Goal: Communication & Community: Answer question/provide support

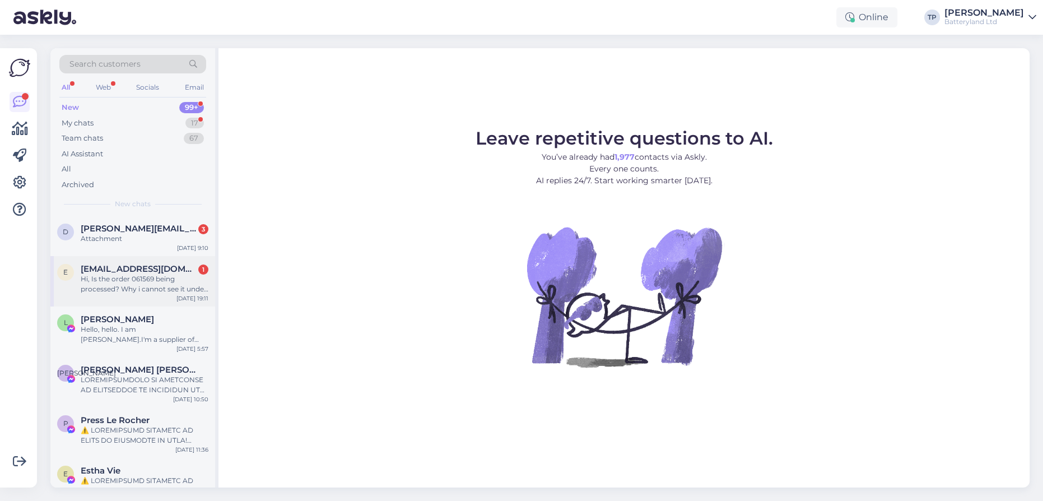
click at [139, 267] on span "[EMAIL_ADDRESS][DOMAIN_NAME]" at bounding box center [139, 269] width 117 height 10
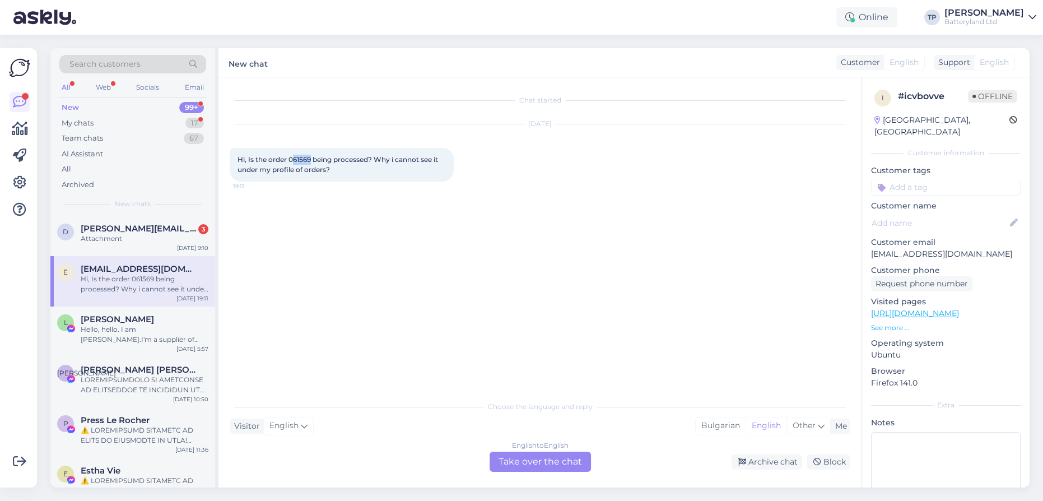
drag, startPoint x: 294, startPoint y: 157, endPoint x: 312, endPoint y: 160, distance: 18.1
click at [312, 160] on span "Hi, Is the order 061569 being processed? Why i cannot see it under my profile o…" at bounding box center [338, 164] width 202 height 18
copy span "61569"
click at [542, 472] on div "Chat started [DATE] Hi, Is the order 061569 being processed? Why i cannot see i…" at bounding box center [539, 282] width 643 height 410
click at [527, 458] on div "English to English Take over the chat" at bounding box center [540, 461] width 101 height 20
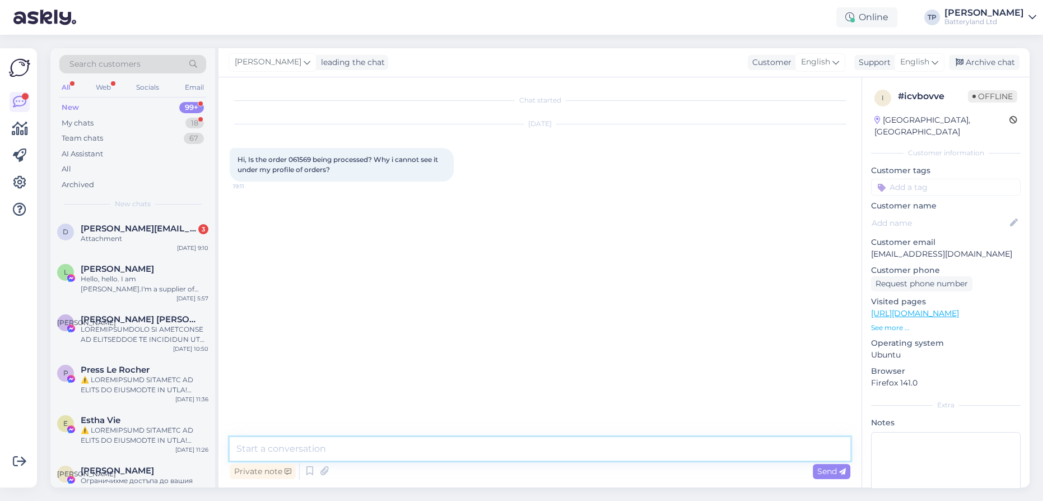
click at [376, 446] on textarea at bounding box center [540, 449] width 621 height 24
type textarea "Hello"
type textarea "Not yet, the order came after working ours and we don't work at the weekends"
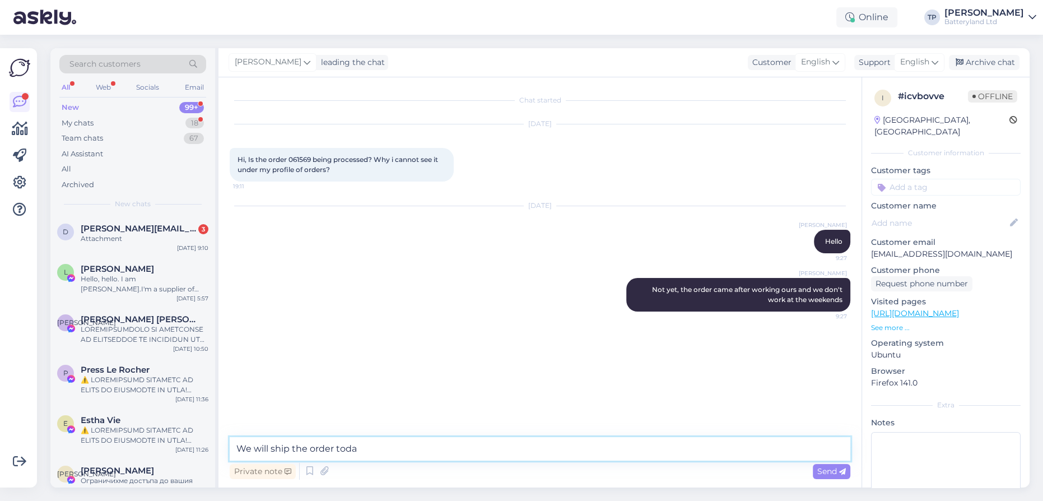
type textarea "We will ship the order [DATE]"
type textarea "Thank you!"
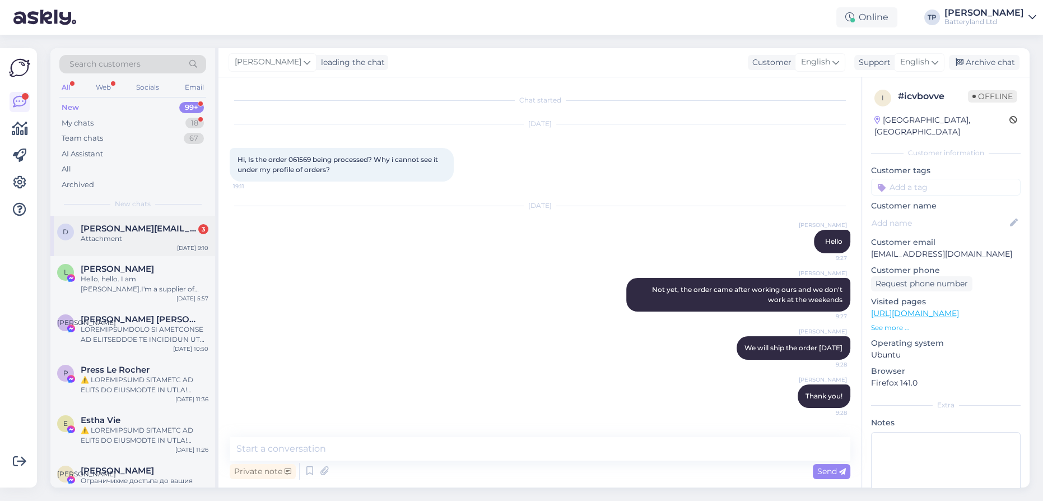
click at [106, 221] on div "d [PERSON_NAME][EMAIL_ADDRESS][DOMAIN_NAME] 3 Attachment [DATE] 9:10" at bounding box center [132, 236] width 165 height 40
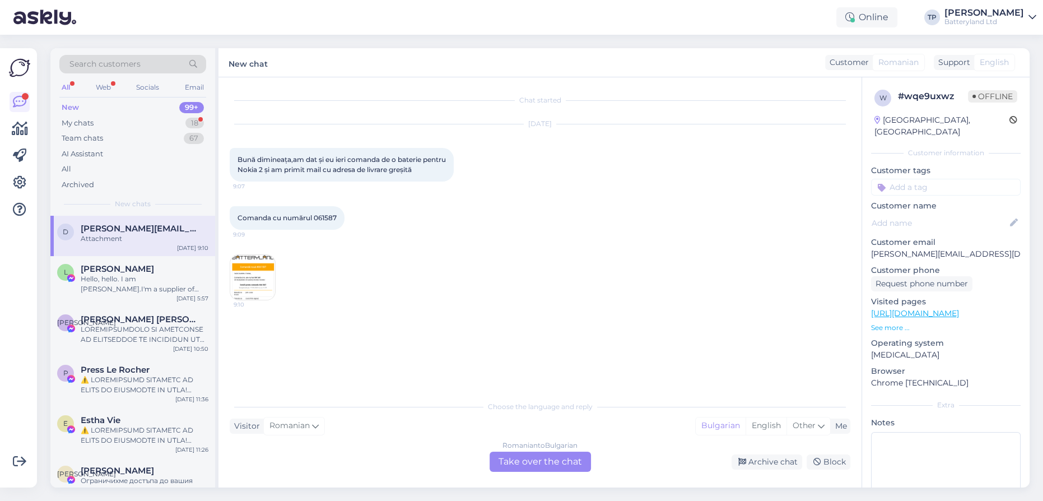
click at [533, 459] on div "Romanian to Bulgarian Take over the chat" at bounding box center [540, 461] width 101 height 20
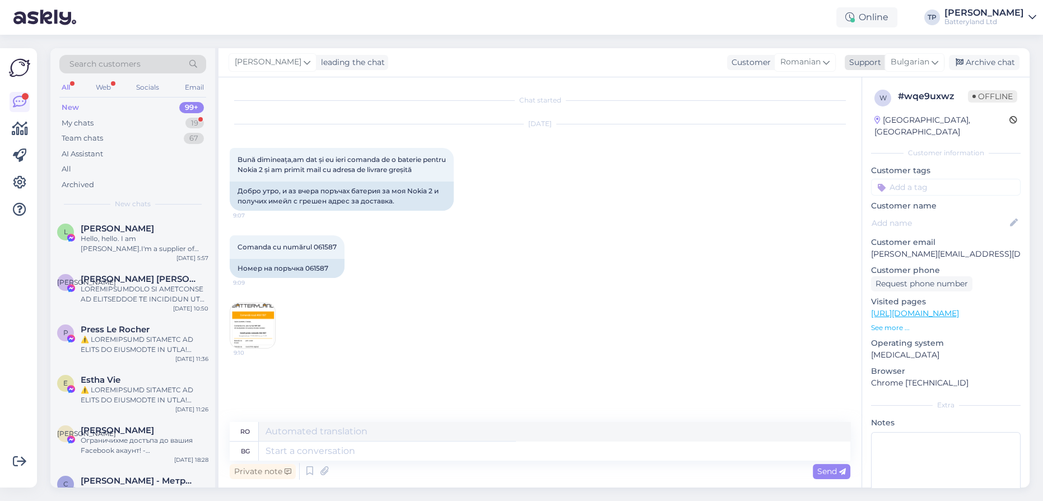
click at [935, 63] on icon at bounding box center [934, 62] width 7 height 12
type input "en"
click at [869, 109] on link "English" at bounding box center [894, 112] width 123 height 18
click at [309, 450] on textarea at bounding box center [554, 450] width 591 height 19
type textarea "Hello,"
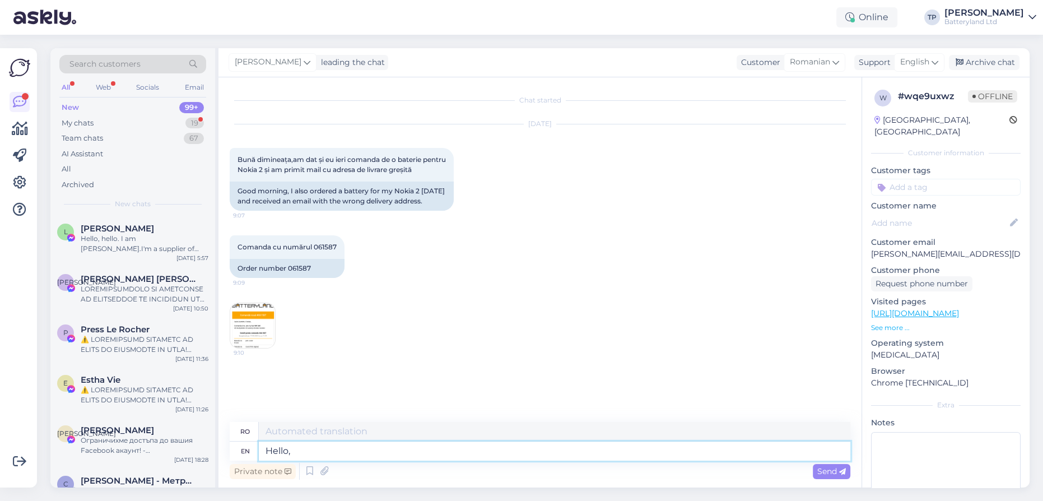
type textarea "Buna ziua,"
type textarea "Hello, the"
type textarea "Salut,"
type textarea "Hello, the address"
type textarea "Bună ziua, adresa"
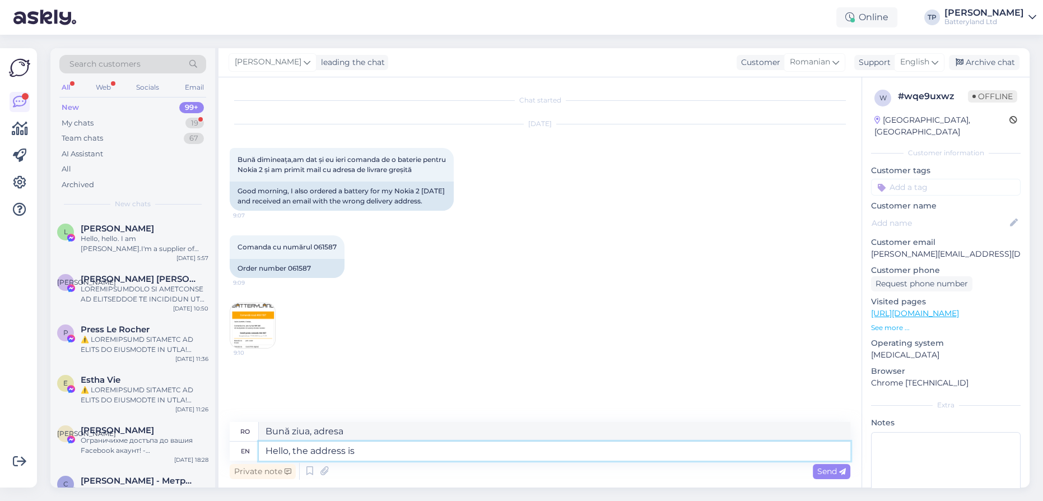
type textarea "Hello, the address is"
type textarea "Bună ziua, adresa este"
type textarea "Hello, the address is that y"
type textarea "Bună ziua, adresa este aceea"
type textarea "Hello, the address is that you"
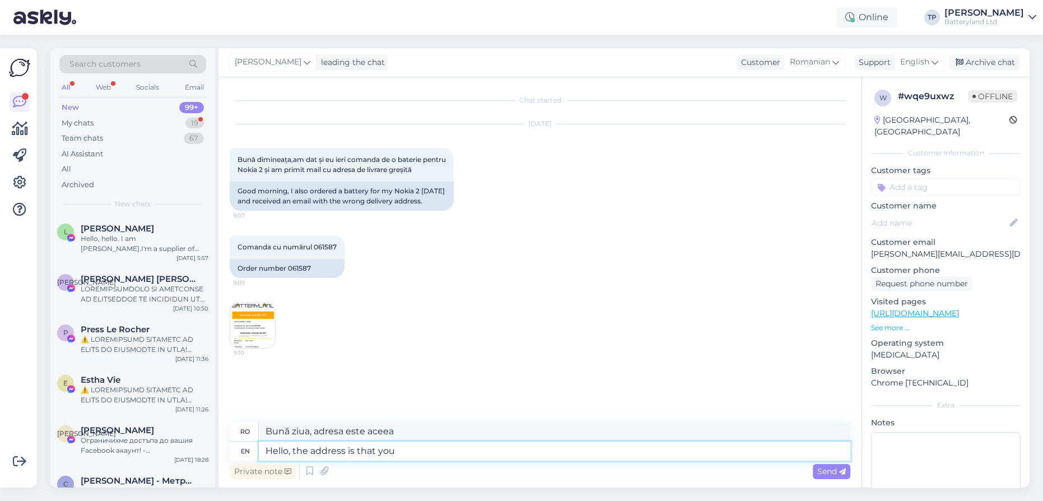
type textarea "Bună ziua, adresa este cea pe care o aveți."
type textarea "Hello, the address is that you put"
type textarea "Bună ziua, adresa este cea pe care ai pus-o."
type textarea "Hello, the address is that you put on"
type textarea "Bună ziua, adresa este cea pe care ai pus-o"
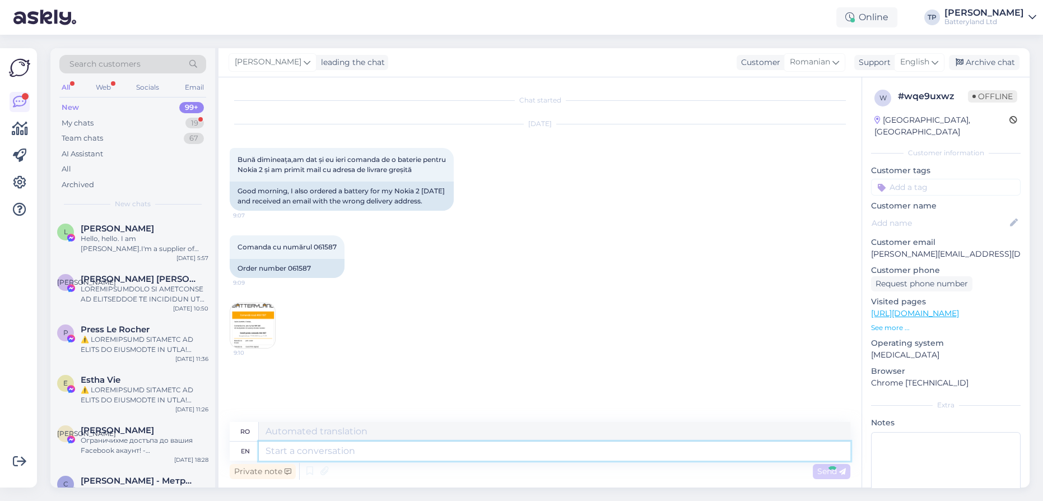
scroll to position [25, 0]
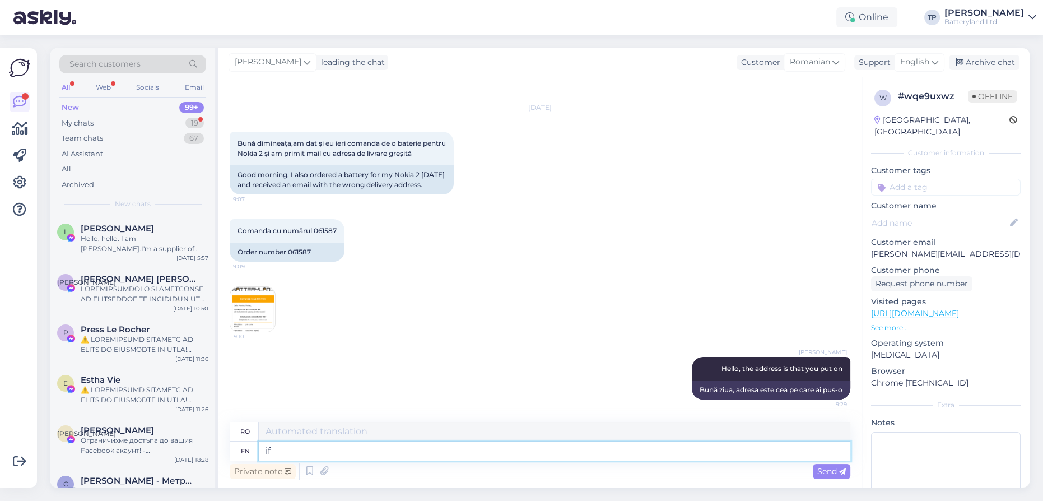
type textarea "if"
type textarea "dacă"
type textarea "if you"
type textarea "dacă tu"
type textarea "if you want"
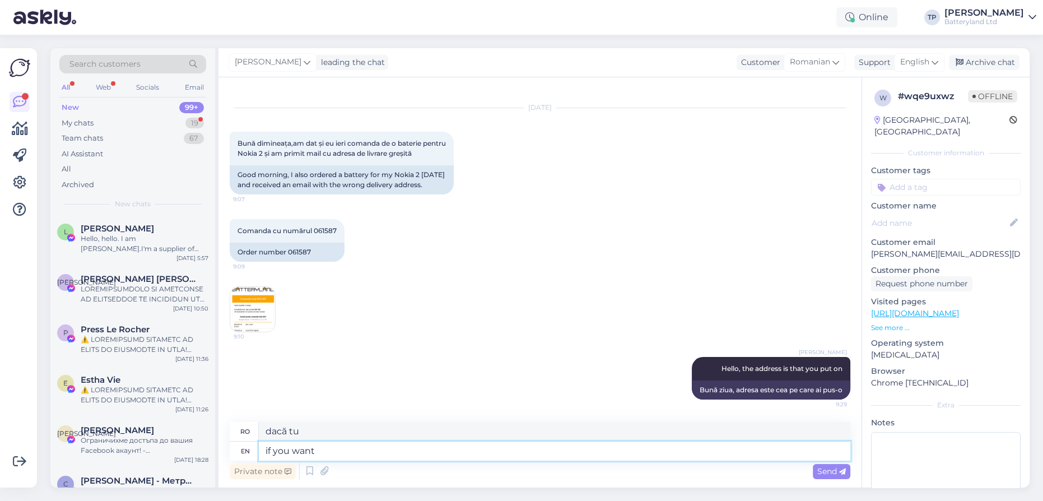
type textarea "dacă doriți"
type textarea "if you want another"
type textarea "dacă vrei altul"
type textarea "if you want another delivery"
type textarea "dacă doriți o altă livrare"
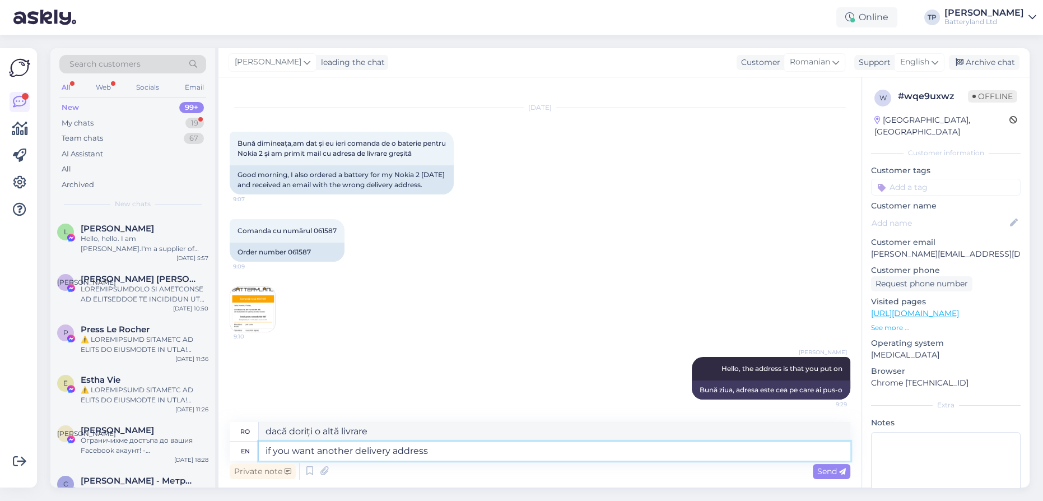
type textarea "if you want another delivery address"
type textarea "dacă doriți o altă adresă de livrare"
type textarea "if you want another delivery address write"
type textarea "Dacă doriți o altă adresă de livrare, scrieți"
type textarea "if you want another delivery address write it"
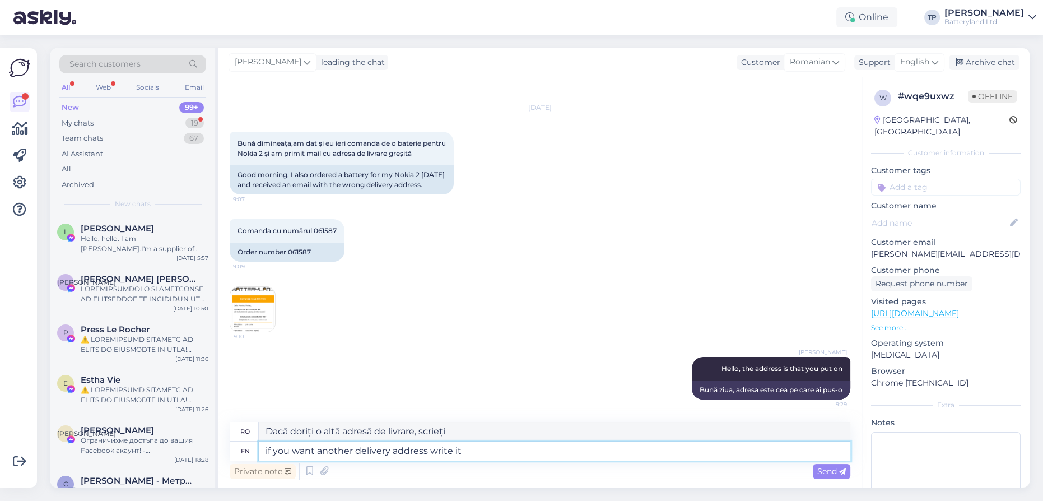
type textarea "Dacă doriți o altă adresă de livrare, scrieți-o."
type textarea "if you want another delivery address write it here"
type textarea "Dacă doriți o altă adresă de livrare, scrieți aici."
type textarea "if you want another delivery address write it here and"
type textarea "Dacă doriți o altă adresă de livrare, scrieți-o aici și"
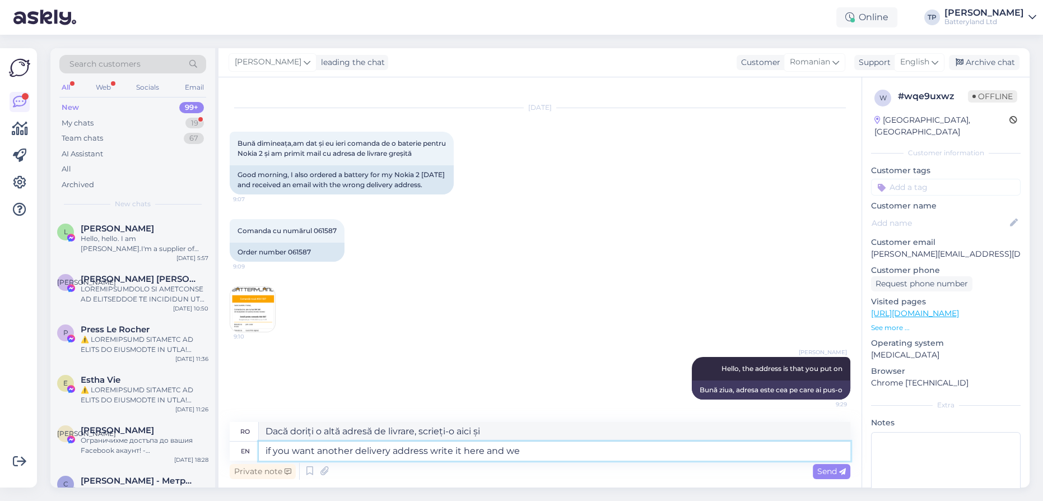
type textarea "if you want another delivery address write it here and we w"
type textarea "Dacă doriți o altă adresă de livrare, scrieți-o aici și vom"
type textarea "if you want another delivery address write it here and we will"
type textarea "Dacă doriți o altă adresă de livrare, scrieți-o aici și o vom face."
type textarea "if you want another delivery address write it here and we will correct"
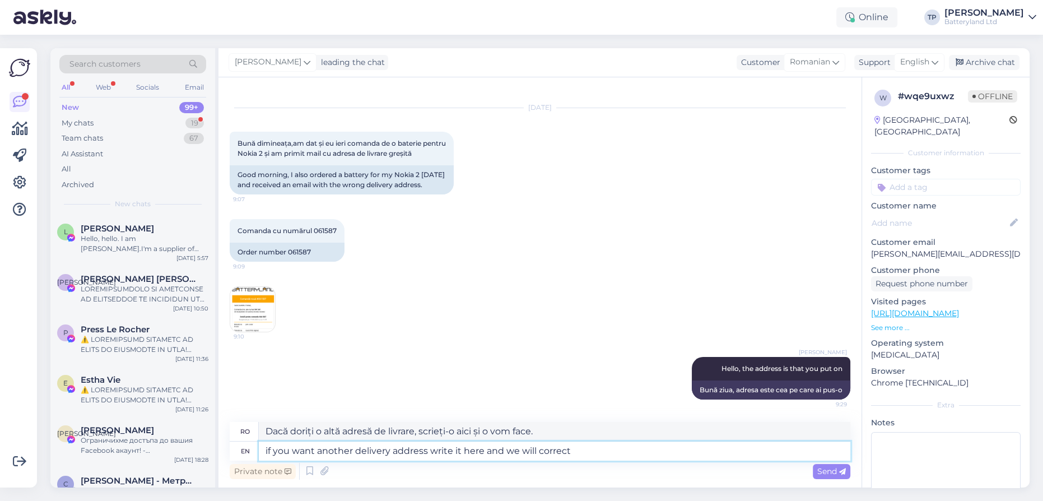
type textarea "Dacă doriți o altă adresă de livrare, scrieți-o aici și o vom corecta."
type textarea "if you want another delivery address write it here and we will correct it ok?"
type textarea "Dacă doriți o altă adresă de livrare, scrieți-o aici și o vom corecta, ok?"
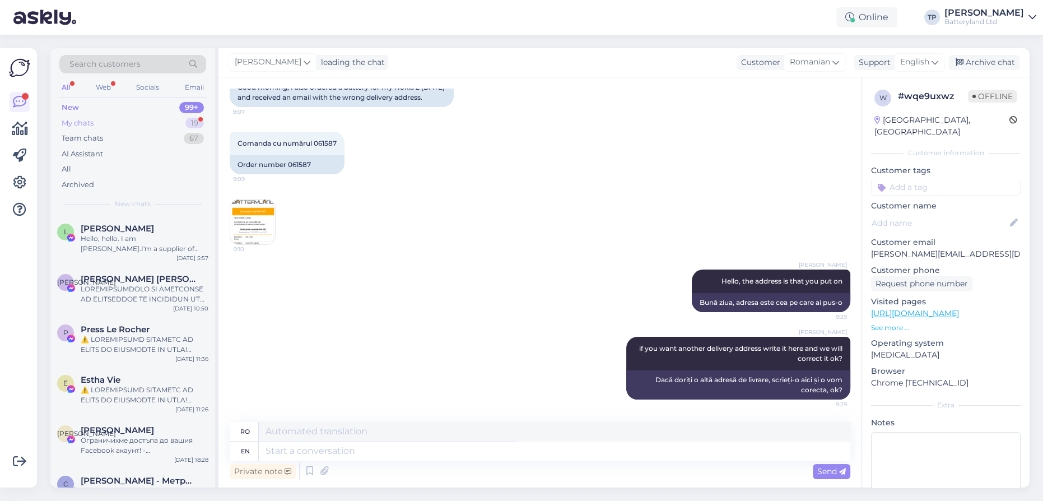
click at [115, 122] on div "My chats 19" at bounding box center [132, 123] width 147 height 16
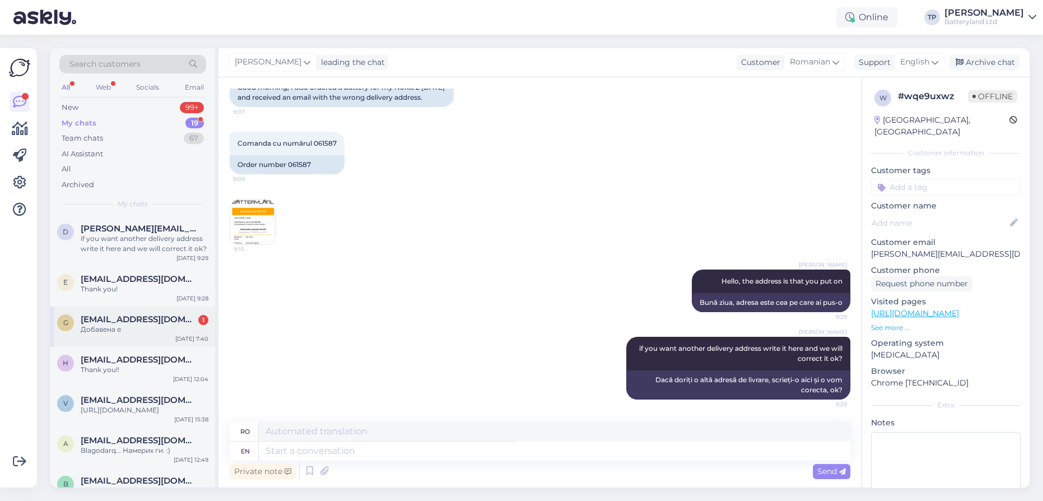
click at [134, 314] on span "[EMAIL_ADDRESS][DOMAIN_NAME]" at bounding box center [139, 319] width 117 height 10
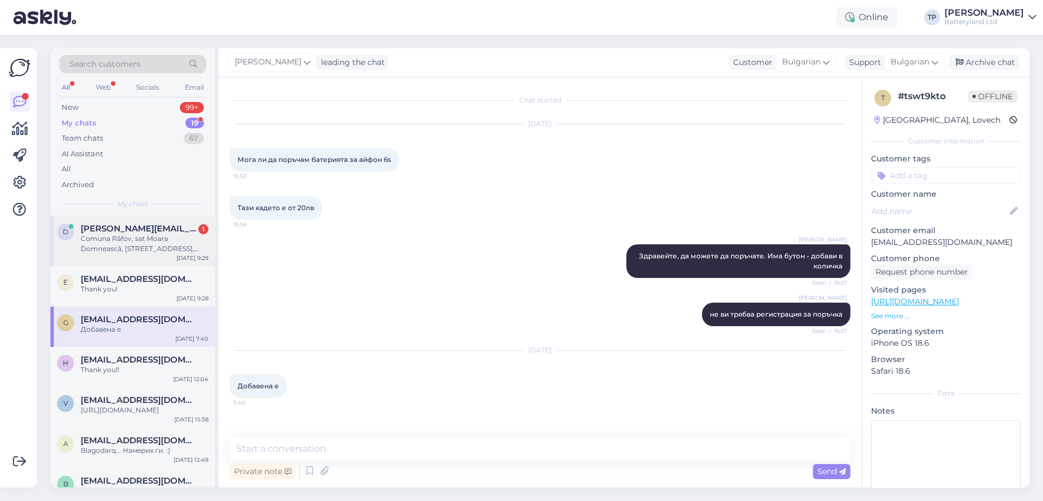
click at [174, 231] on span "[PERSON_NAME][EMAIL_ADDRESS][DOMAIN_NAME]" at bounding box center [139, 228] width 117 height 10
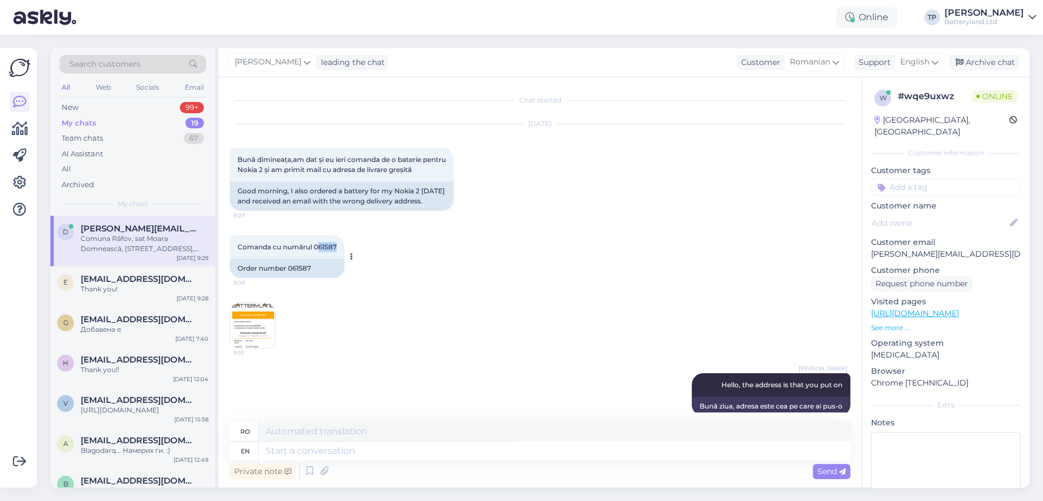
drag, startPoint x: 318, startPoint y: 255, endPoint x: 341, endPoint y: 258, distance: 23.1
click at [341, 258] on div "Comanda cu numărul 061587 9:09" at bounding box center [287, 247] width 115 height 24
copy span "61587"
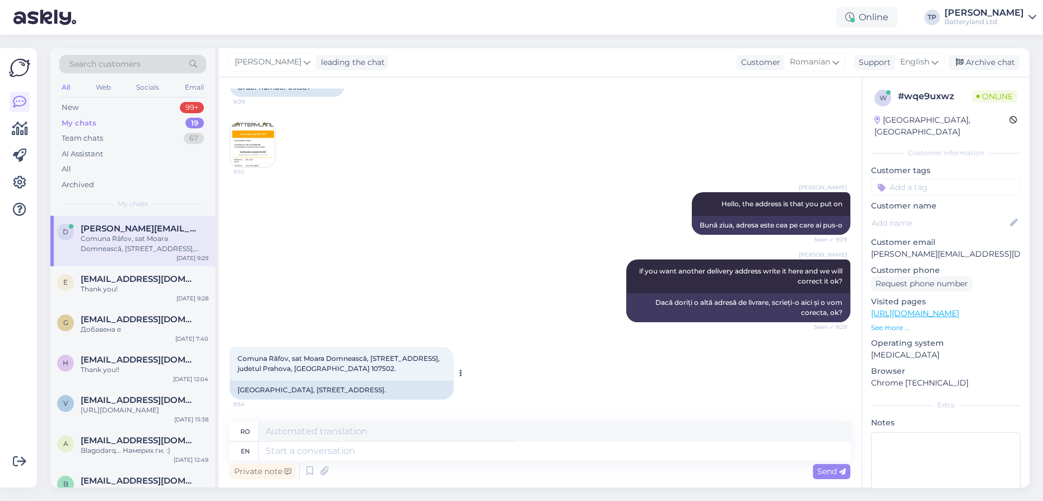
scroll to position [200, 0]
drag, startPoint x: 237, startPoint y: 376, endPoint x: 408, endPoint y: 392, distance: 171.0
click at [408, 392] on div "[GEOGRAPHIC_DATA], [STREET_ADDRESS]." at bounding box center [342, 389] width 224 height 19
copy div "[GEOGRAPHIC_DATA], [STREET_ADDRESS]."
click at [285, 451] on textarea at bounding box center [554, 450] width 591 height 19
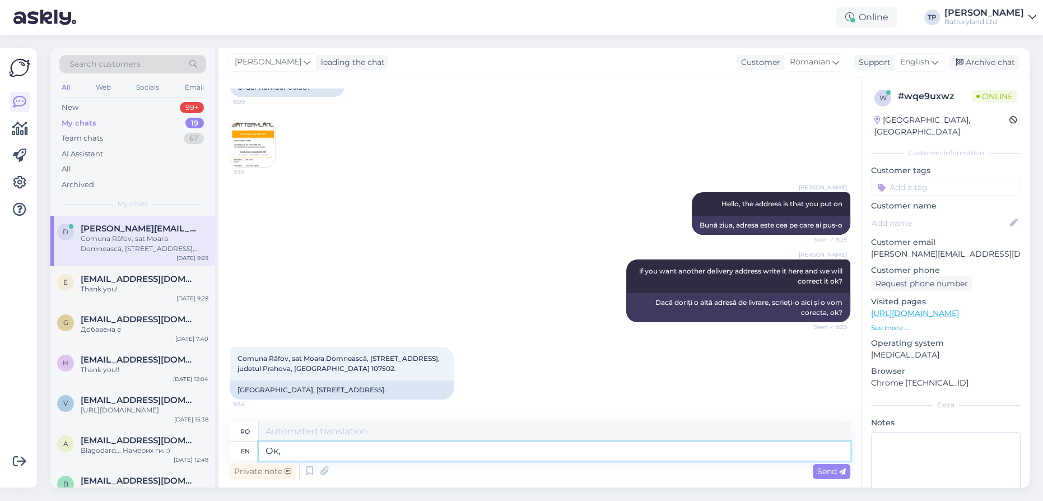
type textarea "Ок, т"
type textarea "Ok,"
type textarea "Ок, тханк"
type textarea "Ok, asta e."
type textarea "Ок, тханк ъоу"
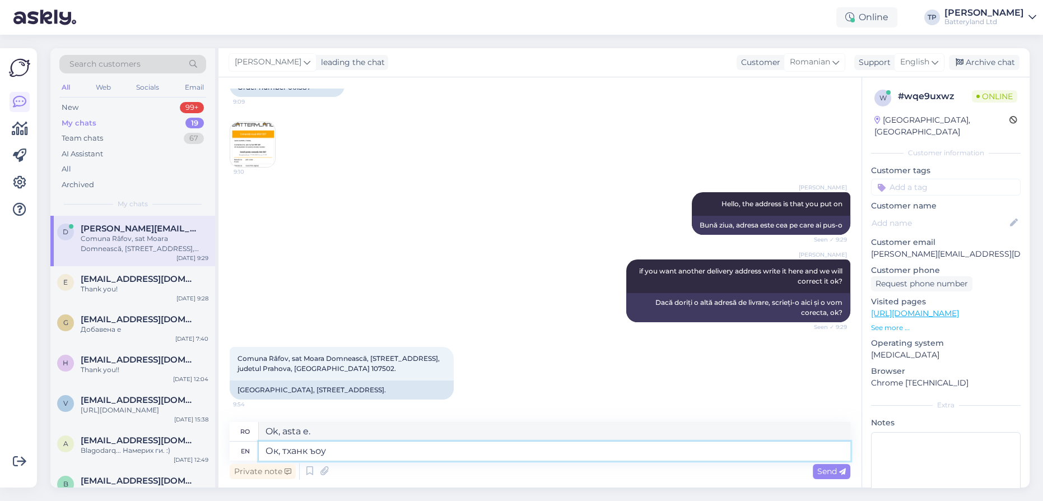
type textarea "Ok, asta e tot."
type textarea "Ок,"
type textarea "Ok, asta e."
type textarea "О"
type textarea "Ok,"
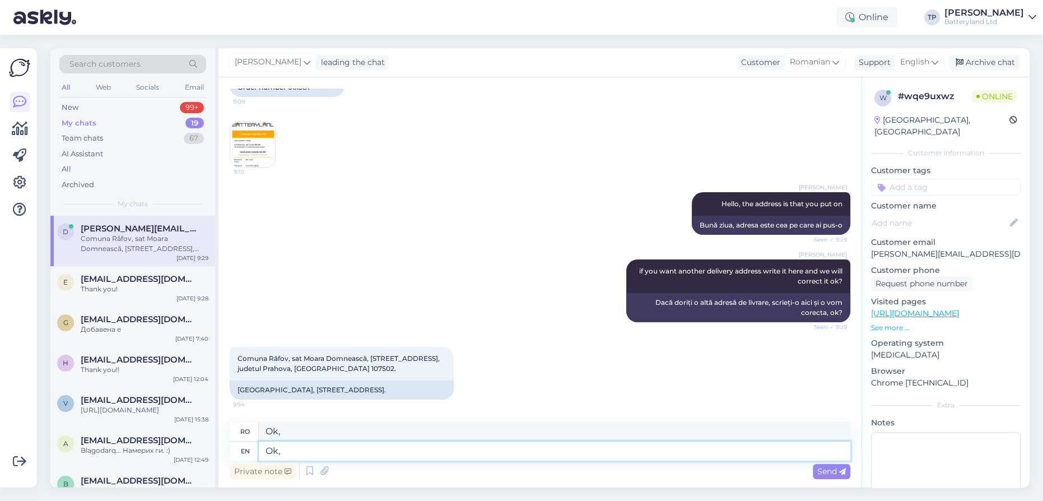
type textarea "Ok,"
type textarea "Bine,"
type textarea "Ok, we w"
type textarea "Bine, noi"
type textarea "Ok, we will"
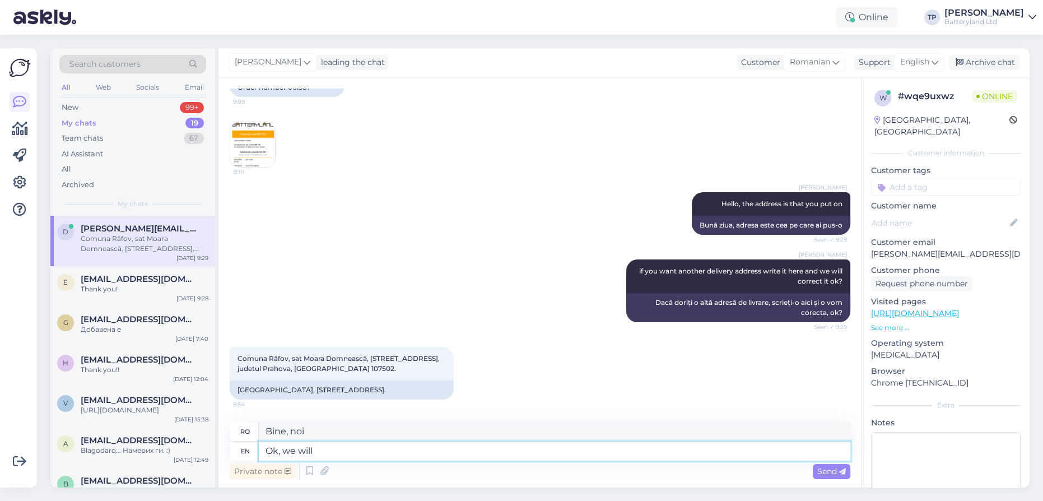
type textarea "Bine, vom"
type textarea "Ok, we will change"
type textarea "Bine, ne vom schimba"
type textarea "Ok, we will change delivery a"
type textarea "Bine, vom schimba livrarea"
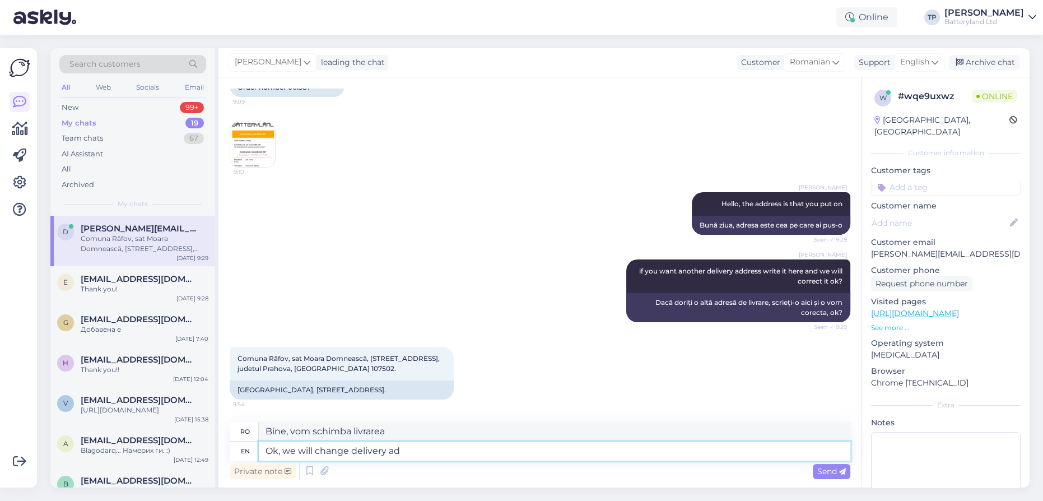
type textarea "Ok, we will change delivery adr"
type textarea "Ok, vom schimba adresa de livrare."
type textarea "Ok, we will change delivery address"
type textarea "Ok, vom schimba adresa de livrare"
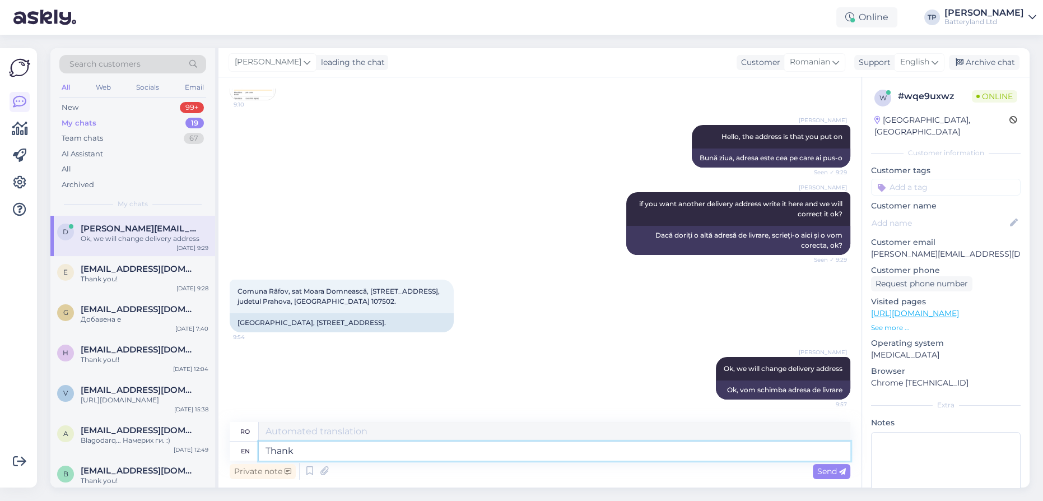
type textarea "Thank"
type textarea "Mulțumesc"
type textarea "Thank you!"
type textarea "Mulțumesc!"
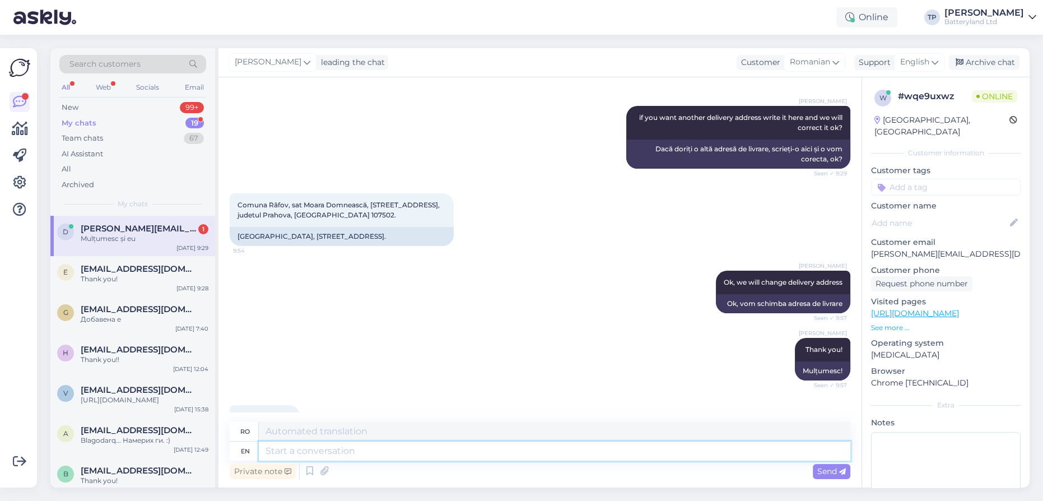
scroll to position [402, 0]
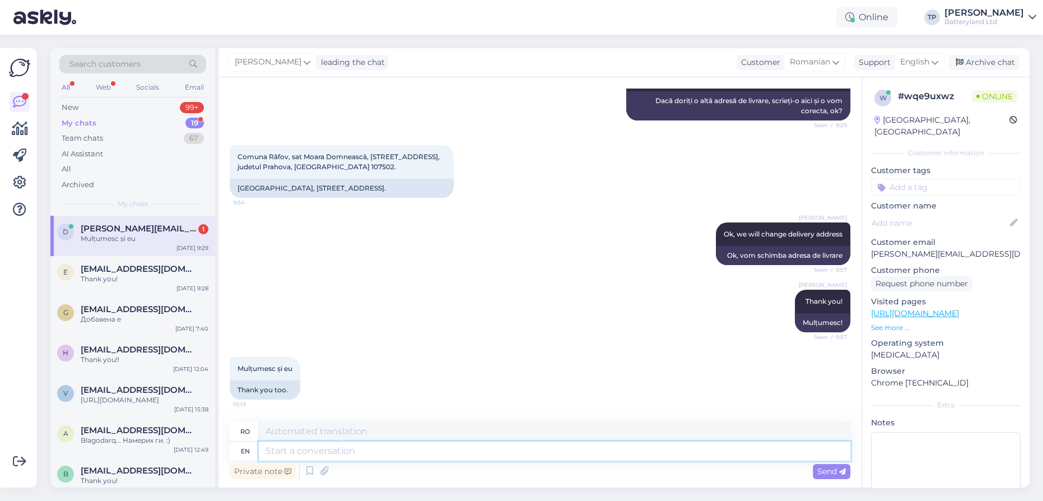
click at [323, 454] on textarea at bounding box center [554, 450] width 591 height 19
type textarea "Ъ"
type textarea "B"
type textarea "Yo"
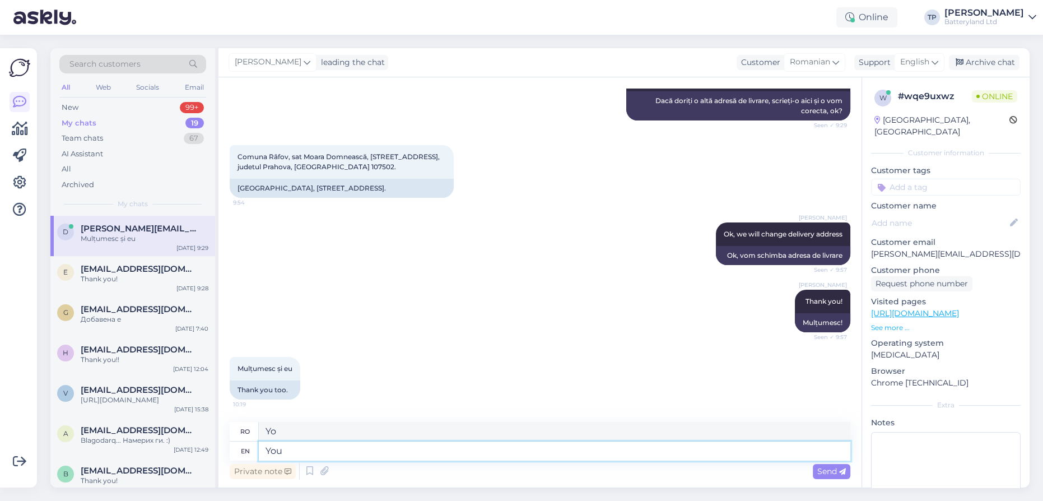
type textarea "You"
type textarea "Tu"
type textarea "You are"
type textarea "Tu ești"
type textarea "You are welcome!"
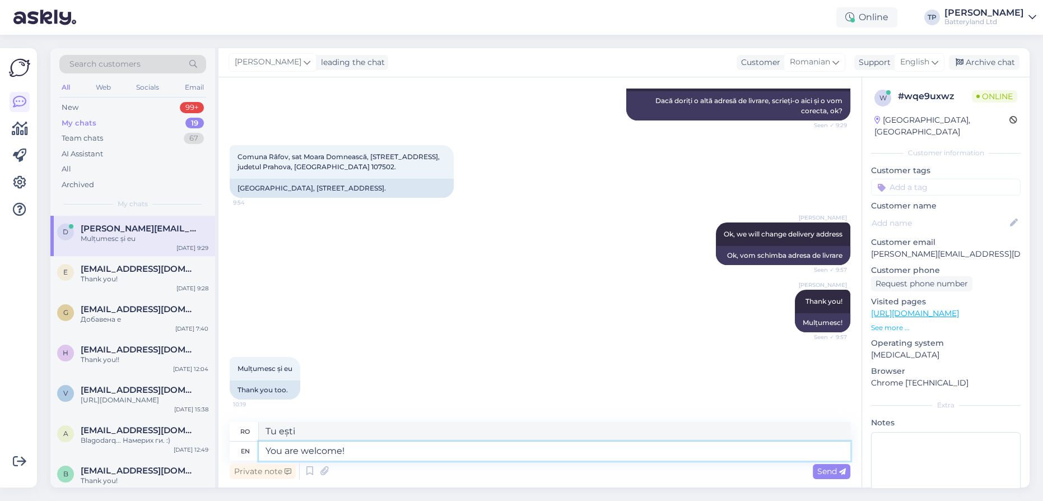
type textarea "Cu plăcere!"
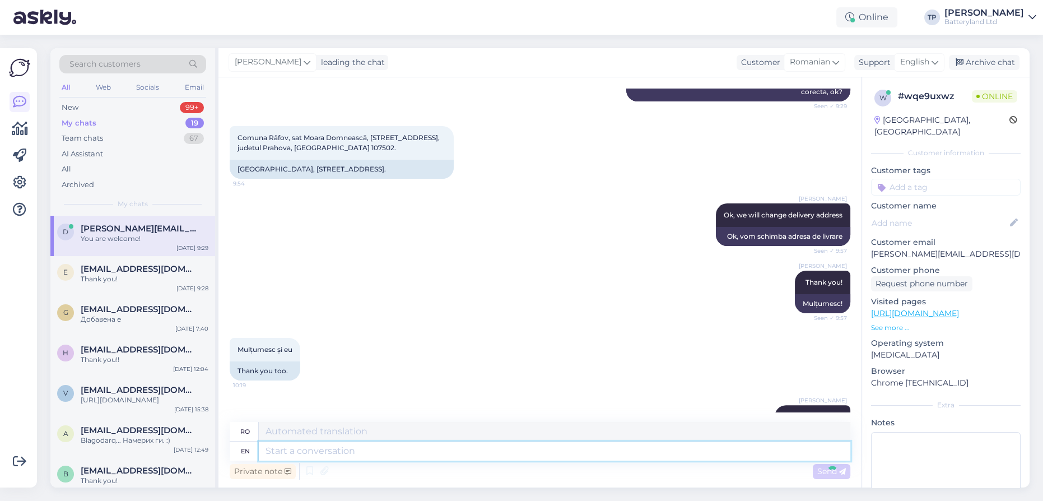
scroll to position [469, 0]
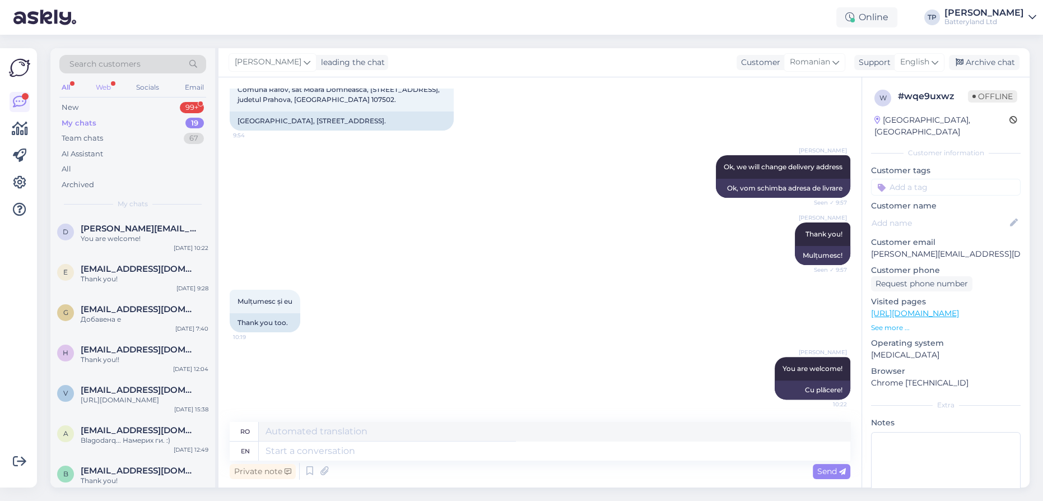
click at [110, 87] on div "Web" at bounding box center [104, 87] width 20 height 15
click at [130, 226] on span "[PERSON_NAME][EMAIL_ADDRESS][DOMAIN_NAME]" at bounding box center [139, 228] width 117 height 10
click at [133, 105] on div "New 1" at bounding box center [132, 108] width 147 height 16
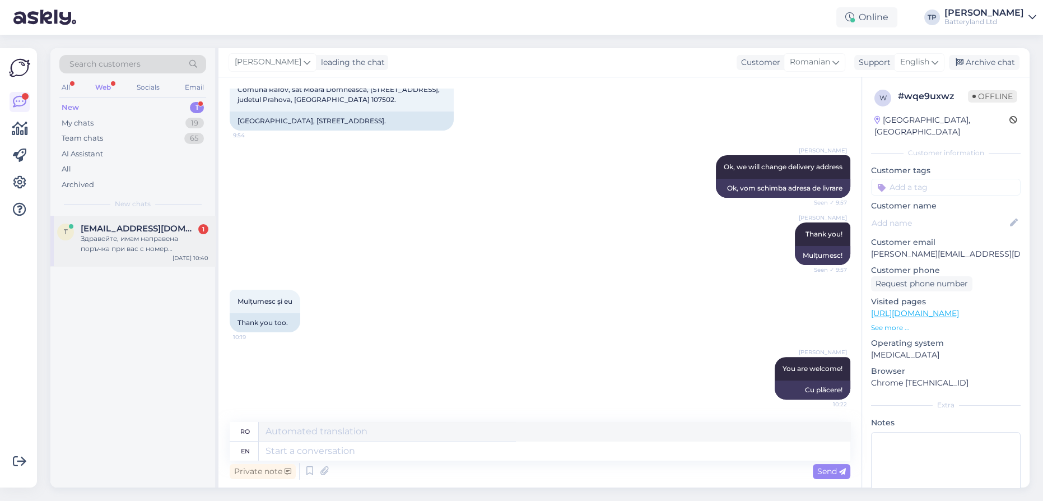
drag, startPoint x: 137, startPoint y: 237, endPoint x: 141, endPoint y: 243, distance: 6.5
click at [137, 239] on div "[EMAIL_ADDRESS][DOMAIN_NAME] 1 Здравейте, имам направена поръчка при вас с номе…" at bounding box center [145, 238] width 128 height 30
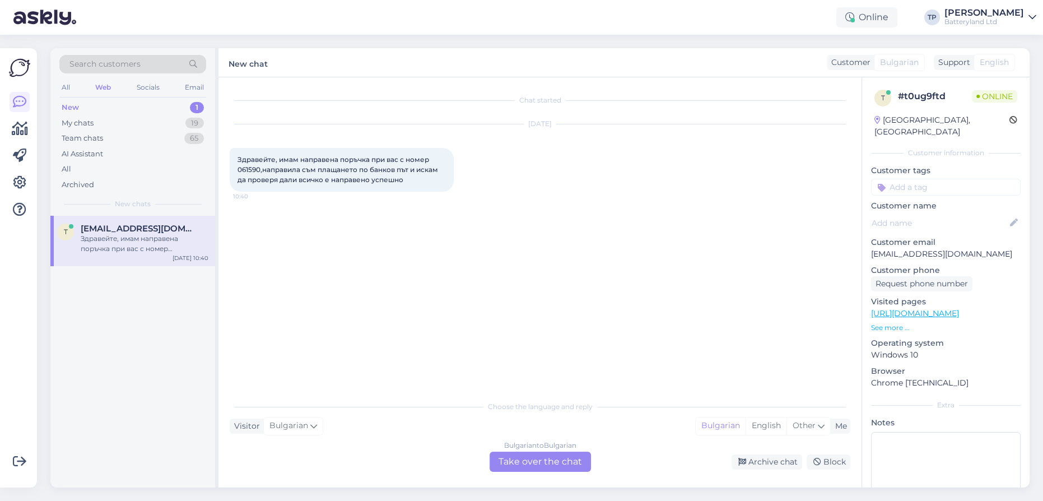
click at [521, 455] on div "Bulgarian to Bulgarian Take over the chat" at bounding box center [540, 461] width 101 height 20
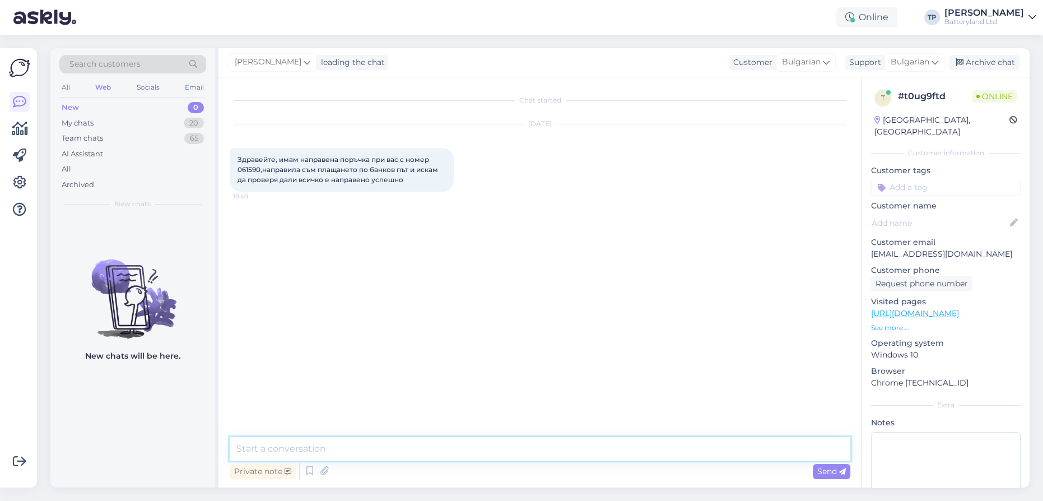
click at [444, 455] on textarea at bounding box center [540, 449] width 621 height 24
type textarea "Z"
type textarea "Здравейте"
type textarea "Момент"
drag, startPoint x: 243, startPoint y: 168, endPoint x: 260, endPoint y: 170, distance: 17.5
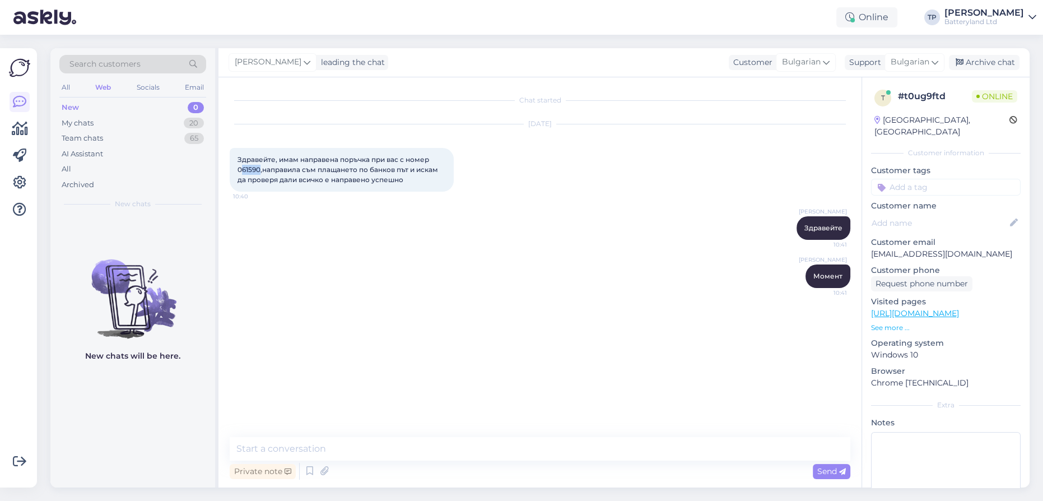
click at [260, 170] on span "Здравейте, имам направена поръчка при вас с номер 061590,направила съм плащанет…" at bounding box center [338, 169] width 202 height 29
copy span "61590"
click at [390, 448] on textarea at bounding box center [540, 449] width 621 height 24
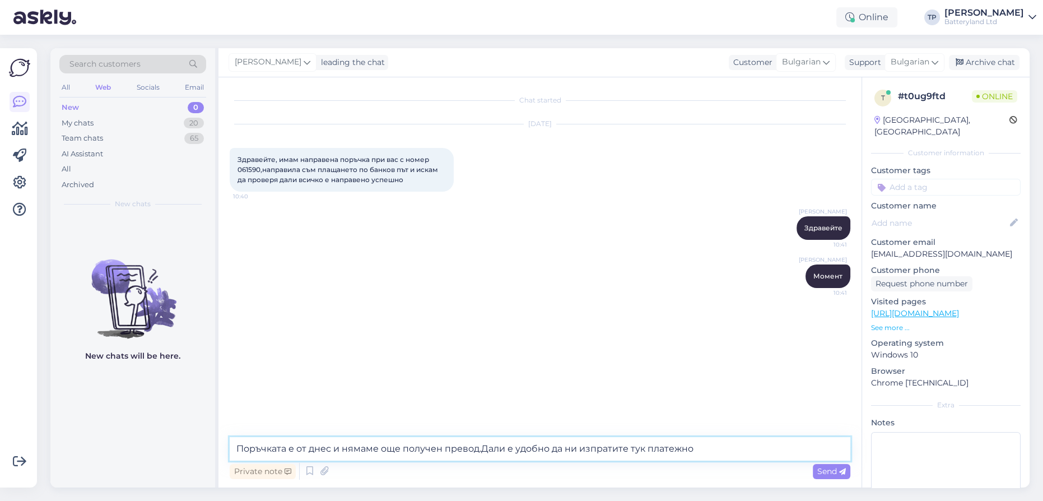
type textarea "Поръчката е от днес и нямаме още получен превод.Дали е удобно да ни изпратите т…"
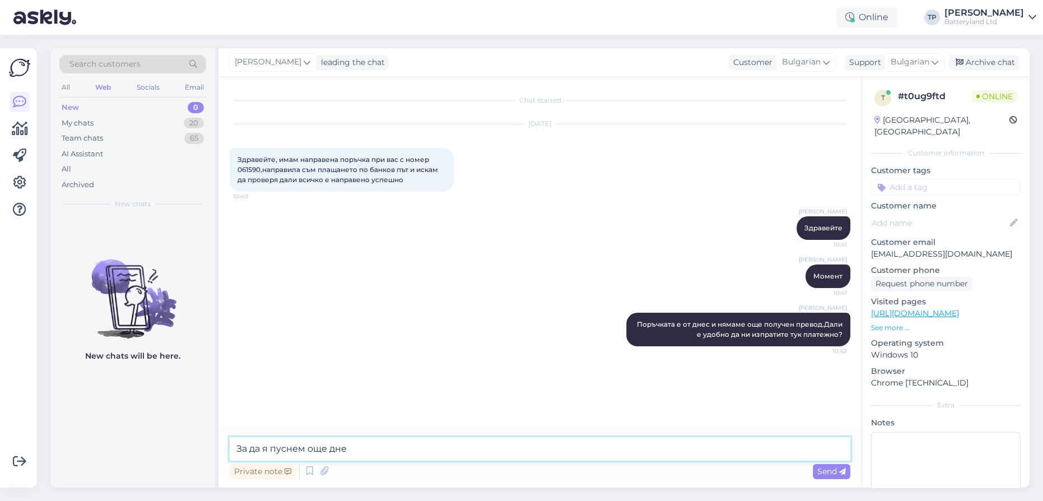
type textarea "За да я пуснем още днес"
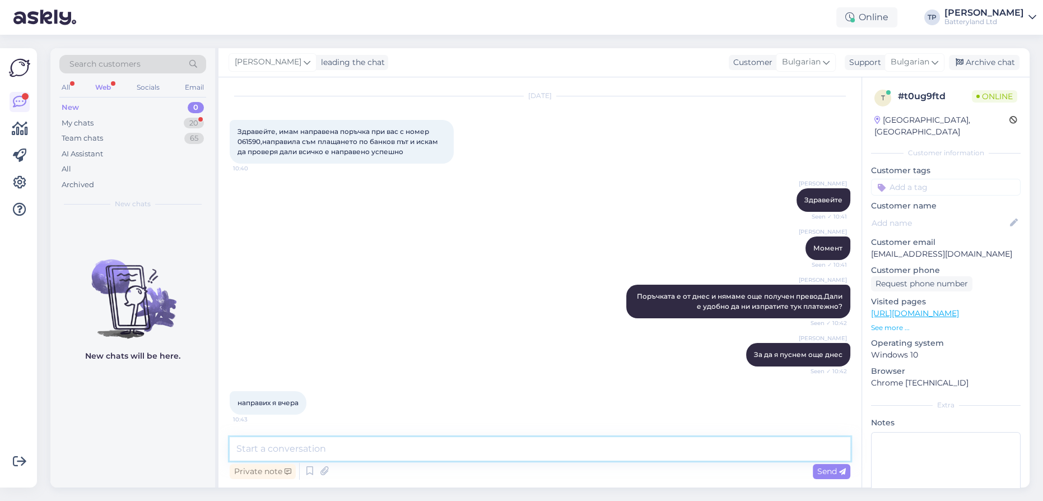
scroll to position [76, 0]
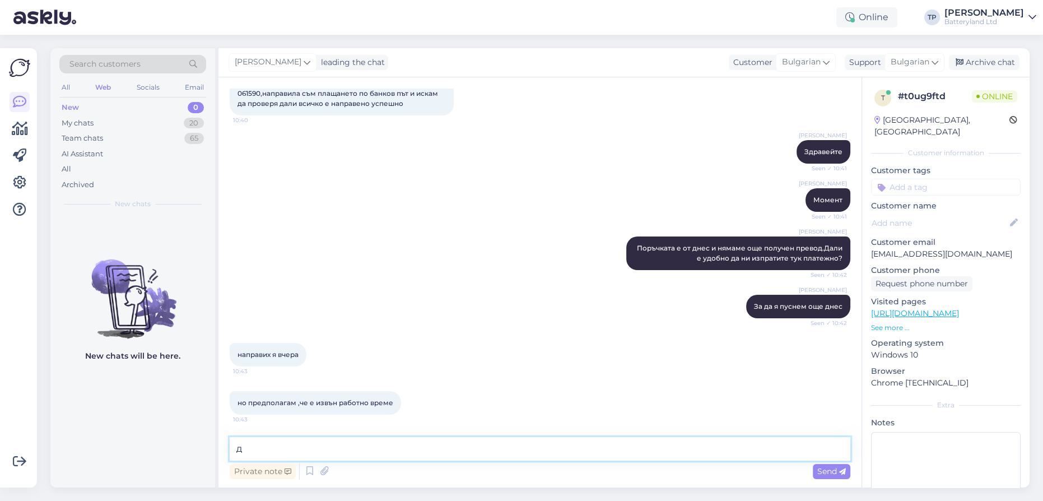
type textarea "да"
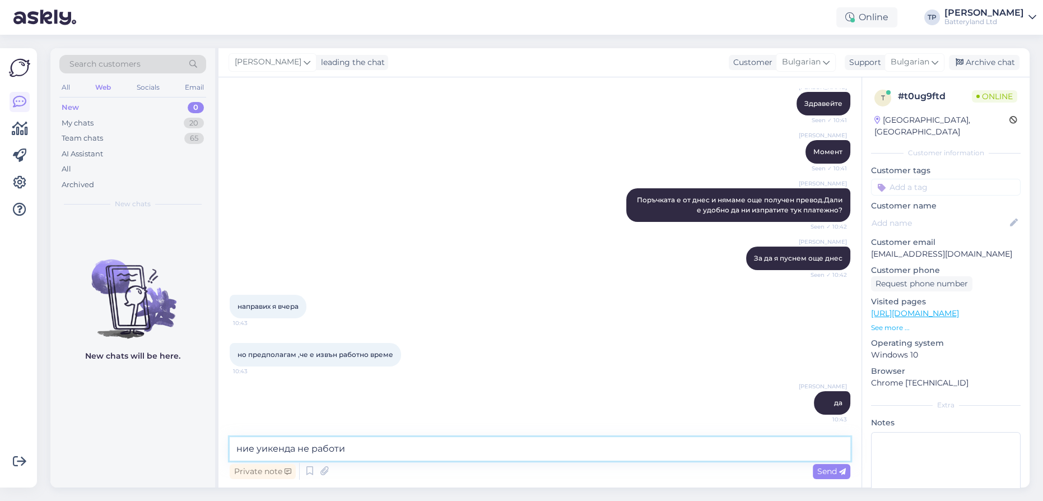
type textarea "ние уикенда не работим"
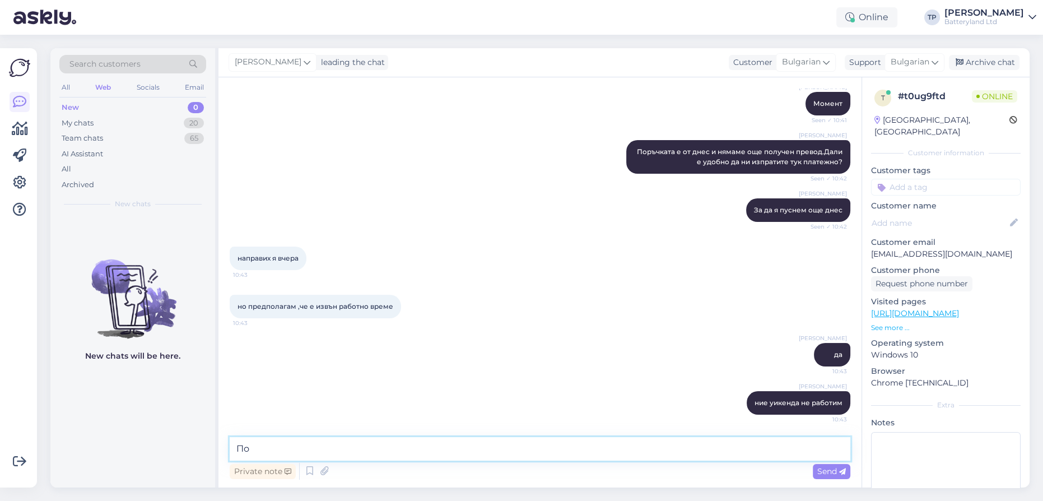
type textarea "П"
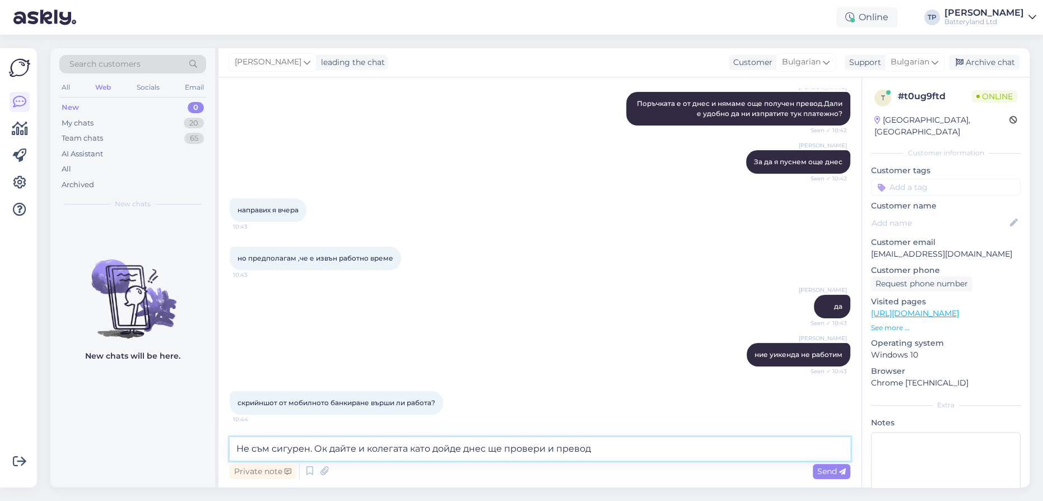
type textarea "Не съм сигурен. Ок дайте и колегата като дойде днес ще провери и превода"
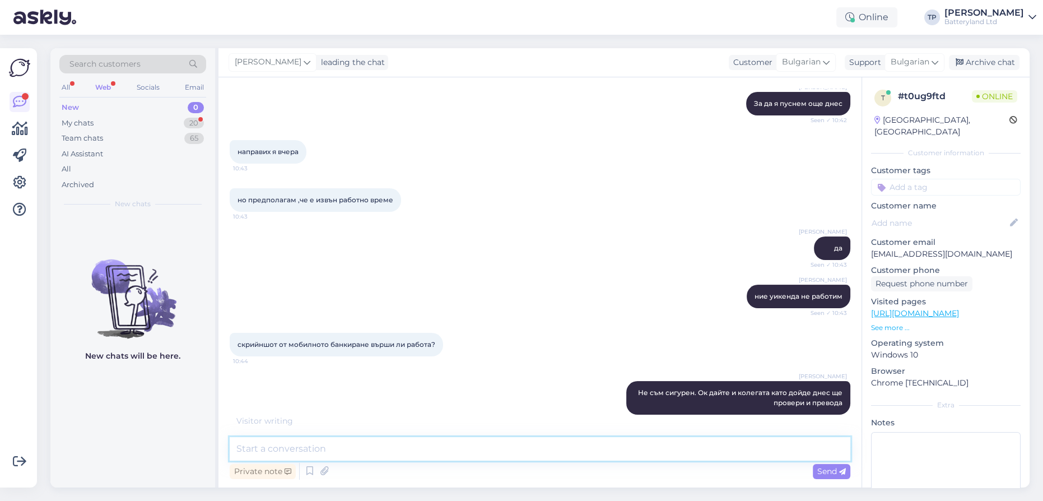
scroll to position [350, 0]
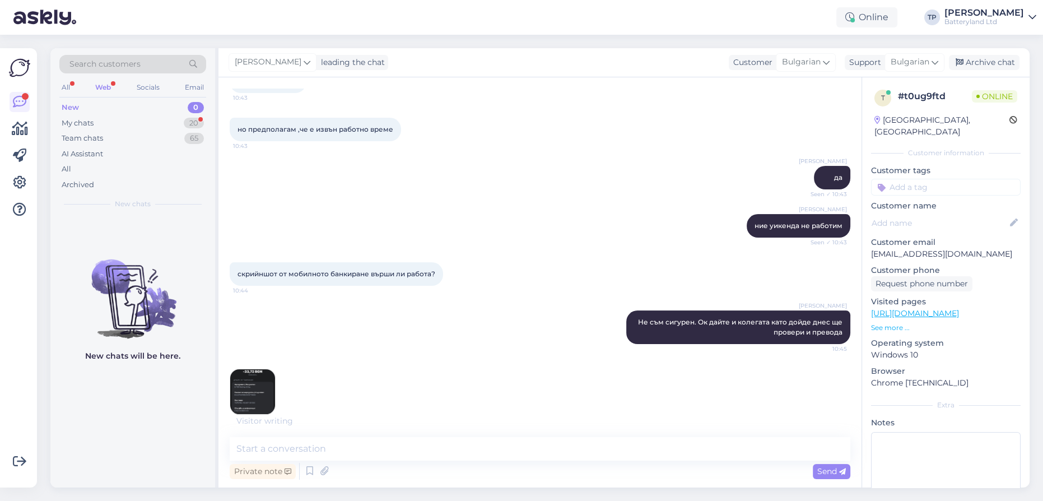
click at [246, 388] on img at bounding box center [252, 391] width 45 height 45
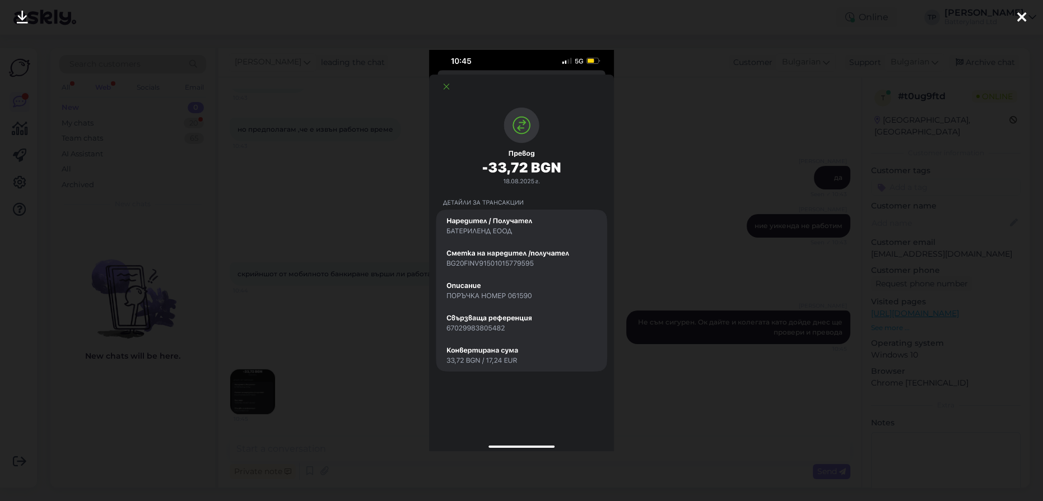
scroll to position [397, 0]
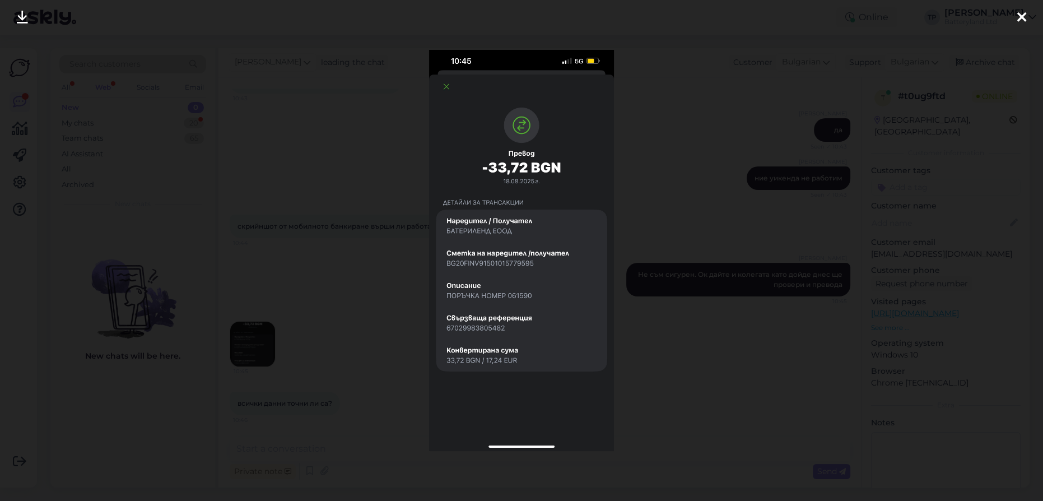
click at [1017, 14] on icon at bounding box center [1021, 18] width 9 height 15
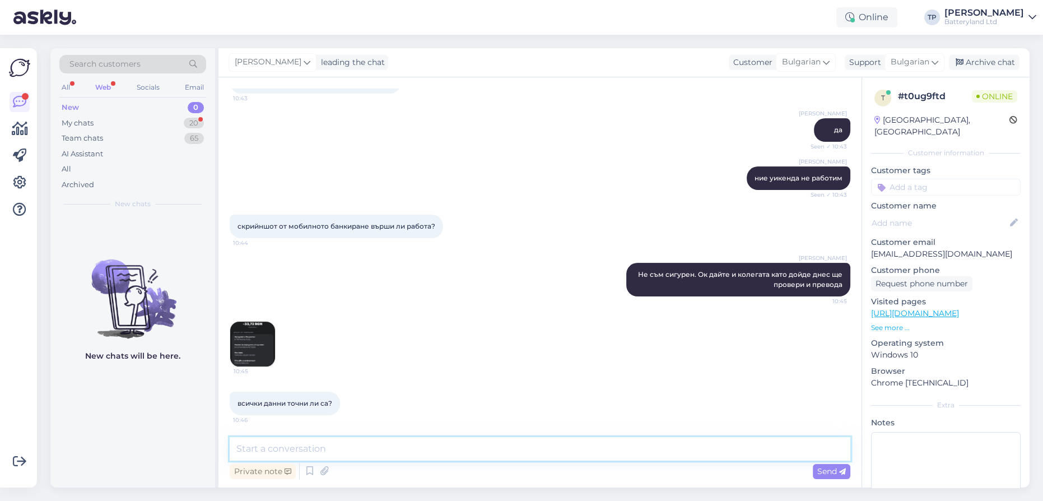
click at [344, 456] on textarea at bounding box center [540, 449] width 621 height 24
type textarea "Да, но ще трябва да провери колегата и превода."
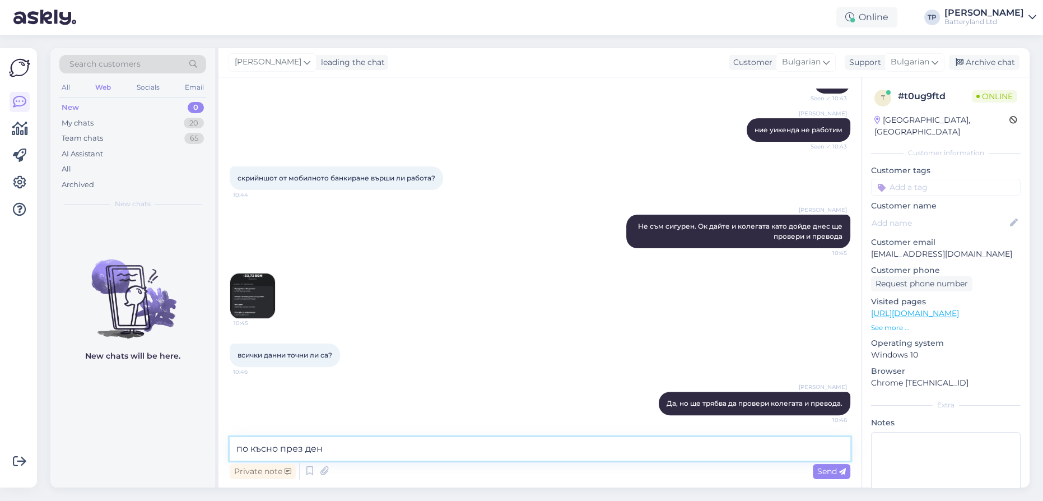
type textarea "по късно през деня"
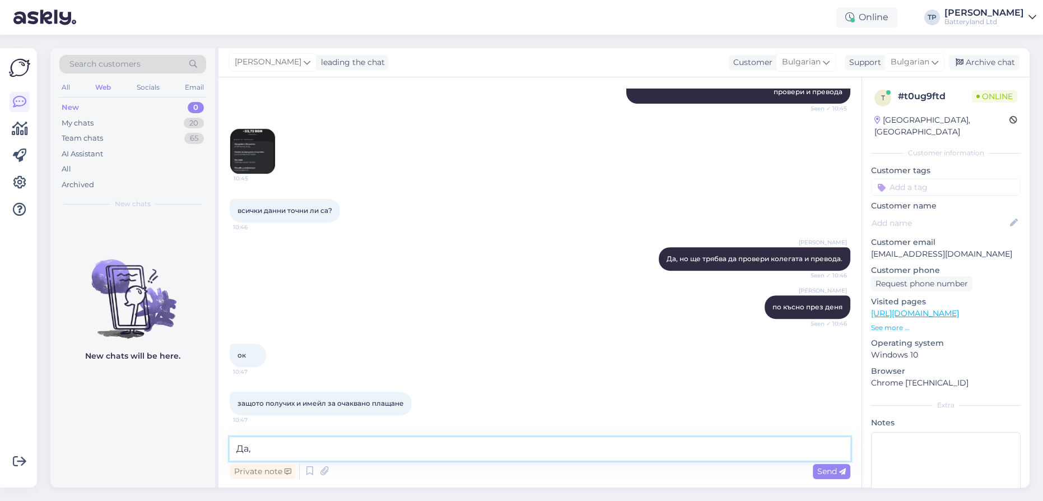
scroll to position [638, 0]
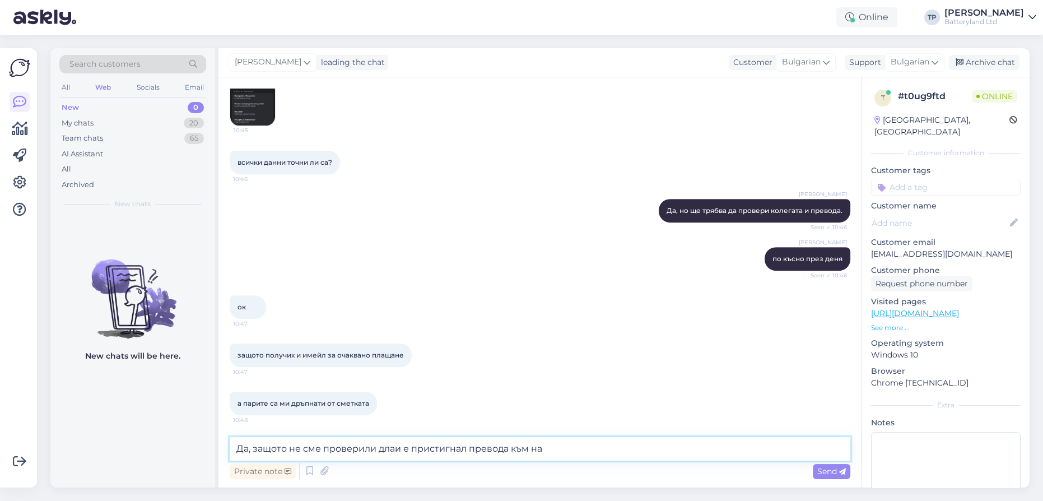
type textarea "Да, защото не сме проверили длаи е пристигнал превода към нас"
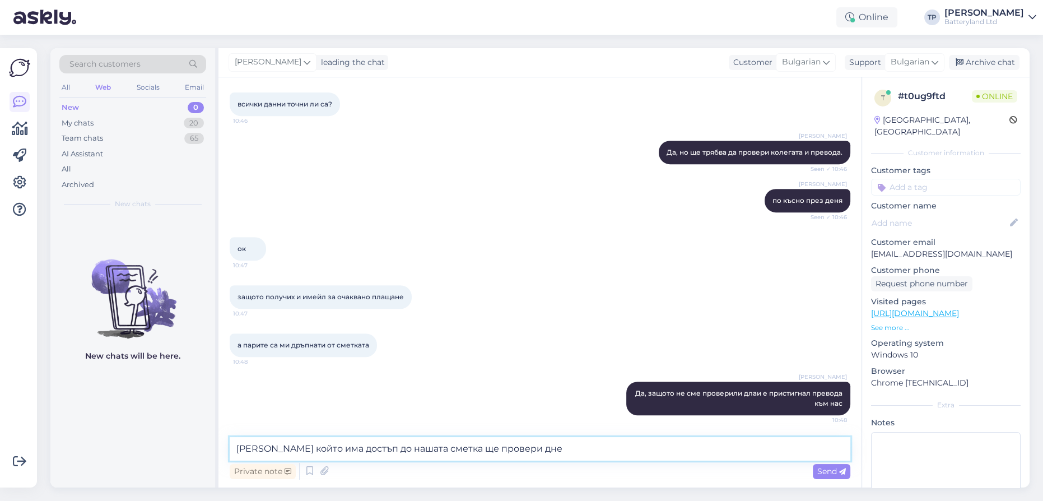
type textarea "Колегата който има достъп до нашата сметка ще провери днес"
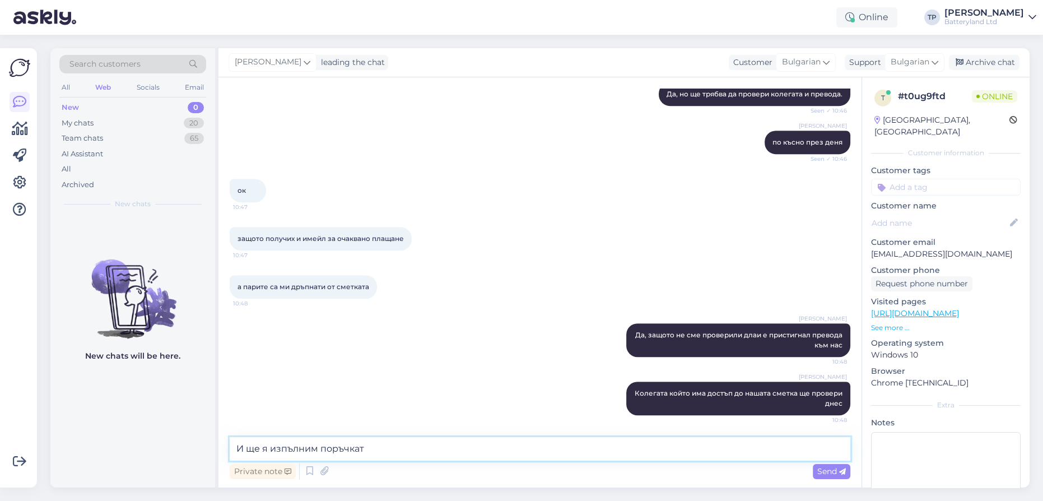
type textarea "И ще я изпълним поръчката"
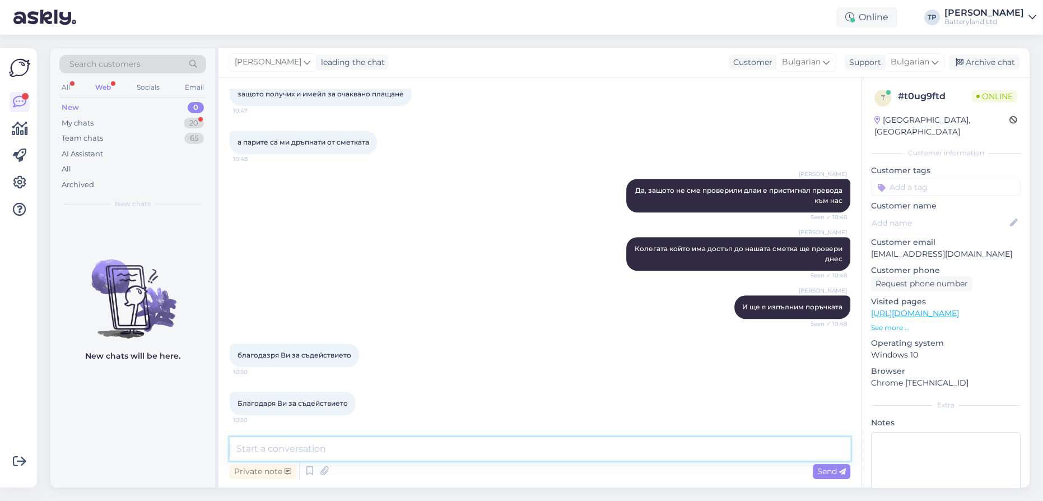
scroll to position [947, 0]
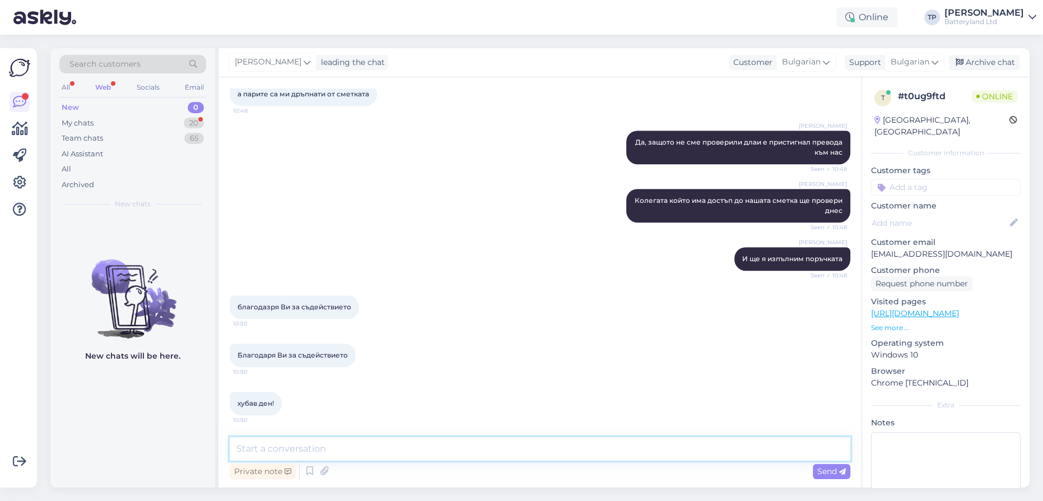
click at [285, 454] on textarea at bounding box center [540, 449] width 621 height 24
type textarea "И на вас!"
